Goal: Find specific page/section: Find specific page/section

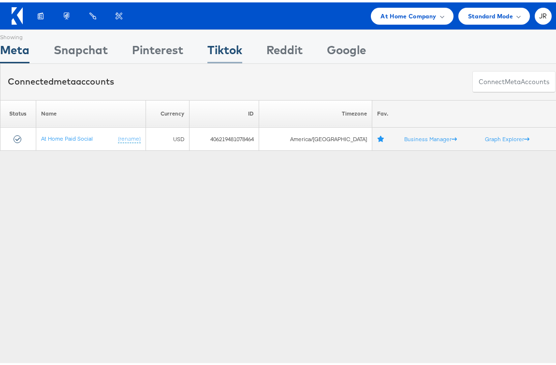
click at [230, 51] on div "Tiktok" at bounding box center [224, 50] width 35 height 22
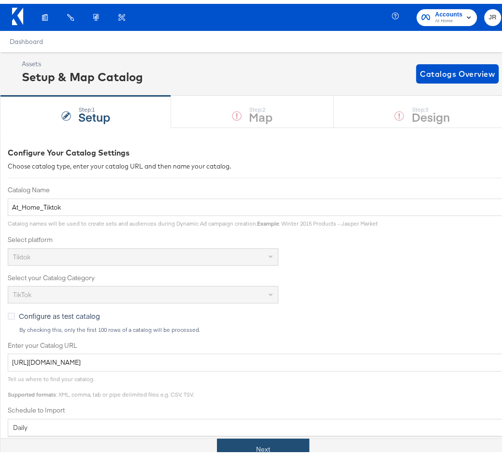
click at [240, 440] on button "Next" at bounding box center [263, 446] width 92 height 22
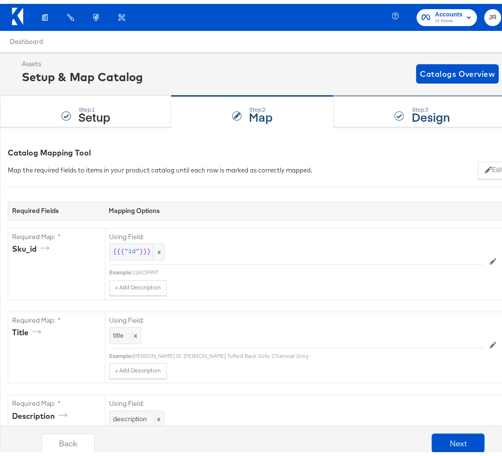
click at [358, 120] on div "Step: 3 Design" at bounding box center [422, 108] width 177 height 32
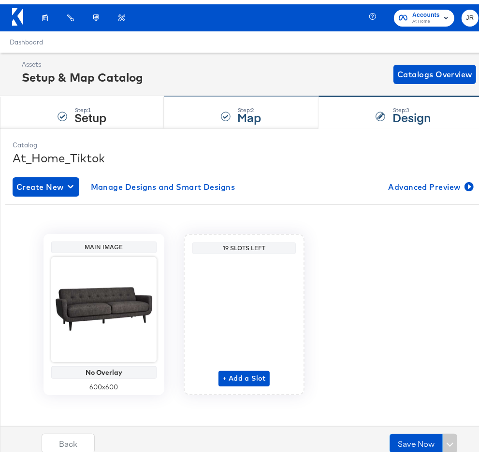
click at [190, 110] on div "Step: 2 Map" at bounding box center [241, 108] width 155 height 32
